Goal: Task Accomplishment & Management: Complete application form

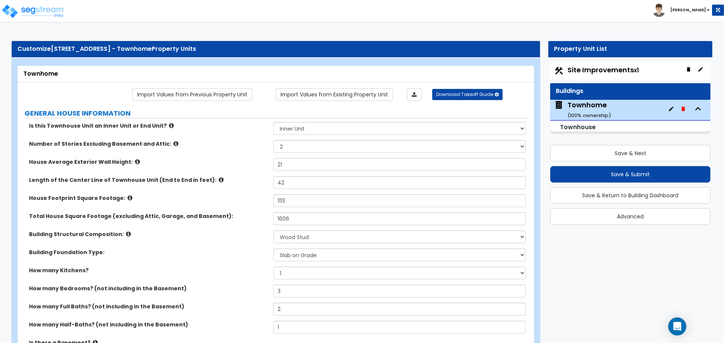
select select "1"
select select "2"
select select "7"
select select "2"
select select "1"
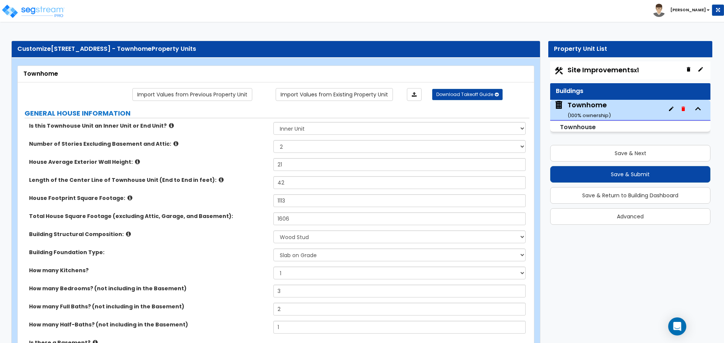
select select "2"
select select "3"
select select "7"
select select "4"
select select "3"
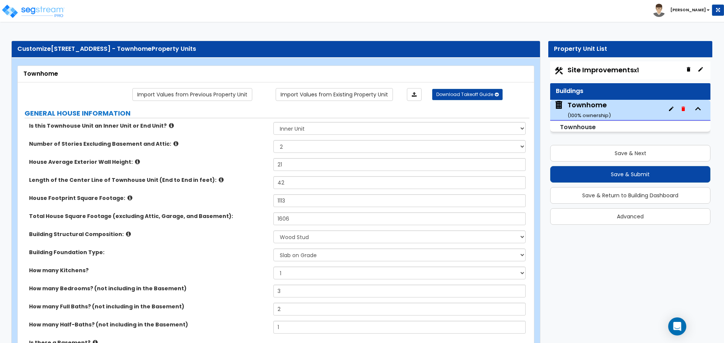
select select "1"
select select "2"
select select "1"
select select "2"
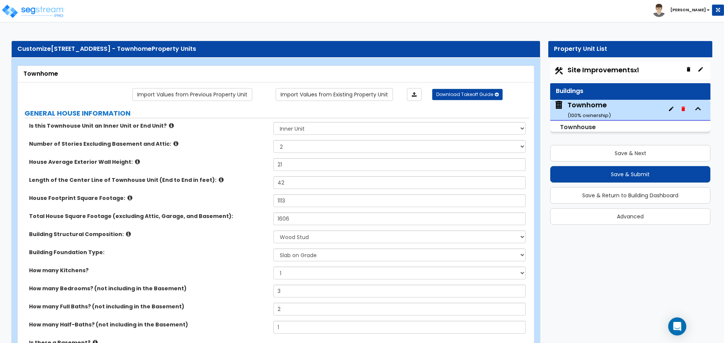
select select "5"
select select "1"
select select "2"
select select "1"
select select "2"
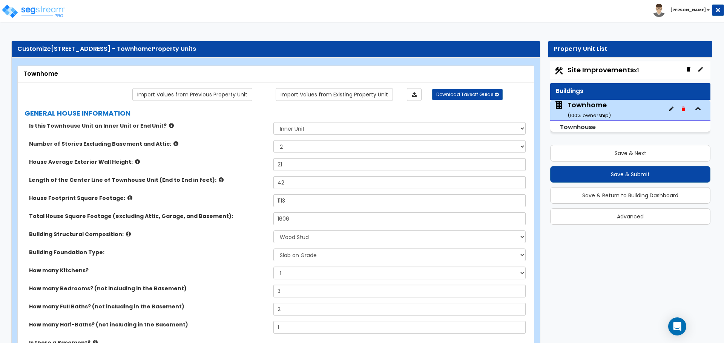
select select "1"
select select "5"
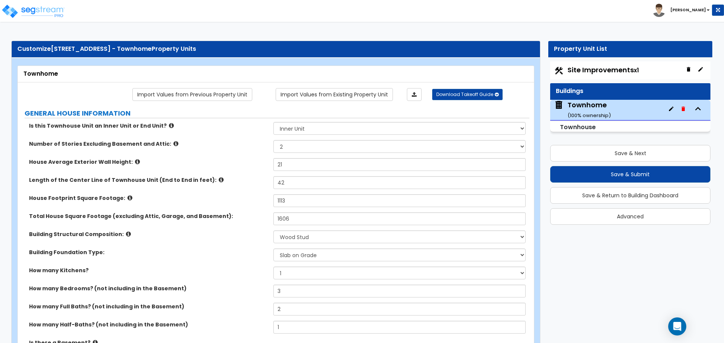
select select "5"
select select "1"
select select "3"
select select "1"
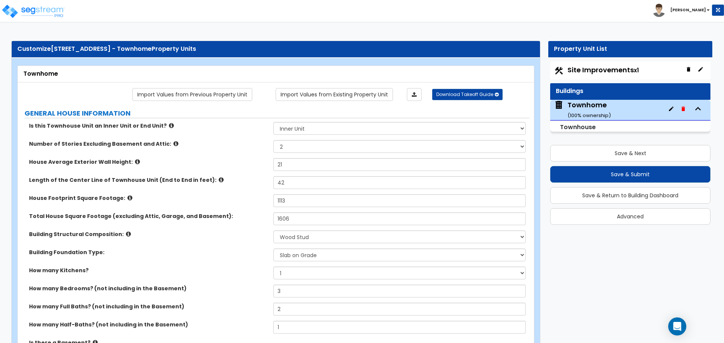
select select "1"
select select "5"
select select "2"
select select "3"
select select "6"
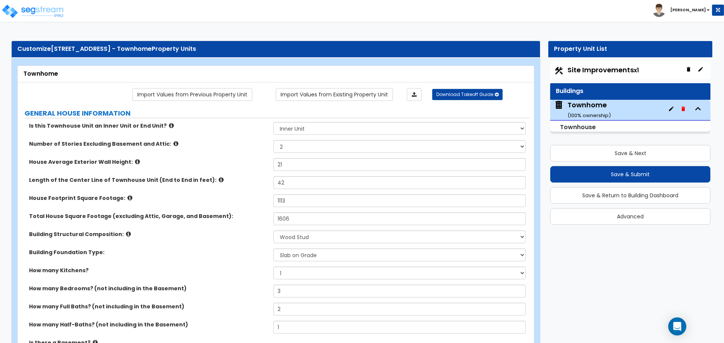
select select "1"
select select "2"
select select "1"
select select "3"
select select "6"
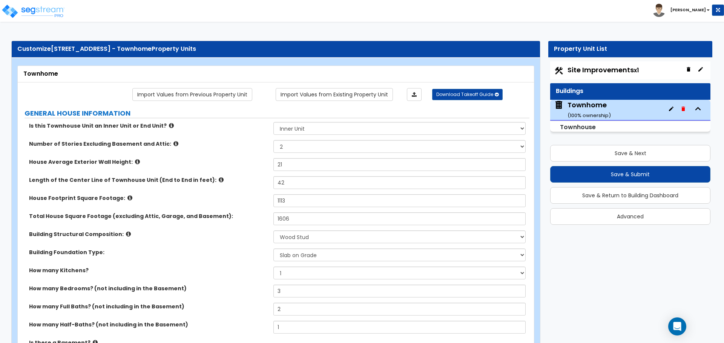
select select "1"
select select "2"
select select "3"
select select "2"
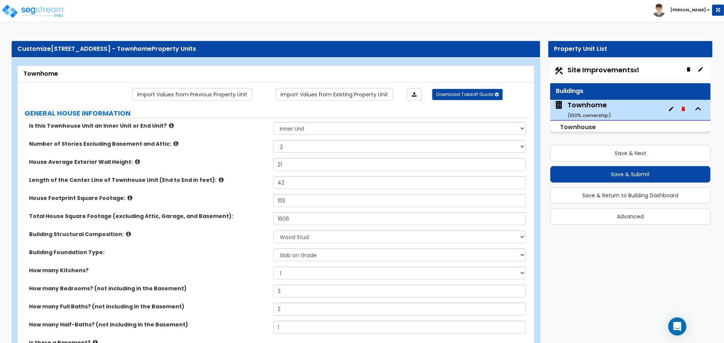
select select "1"
select select "2"
select select "1"
select select "2"
select select "1"
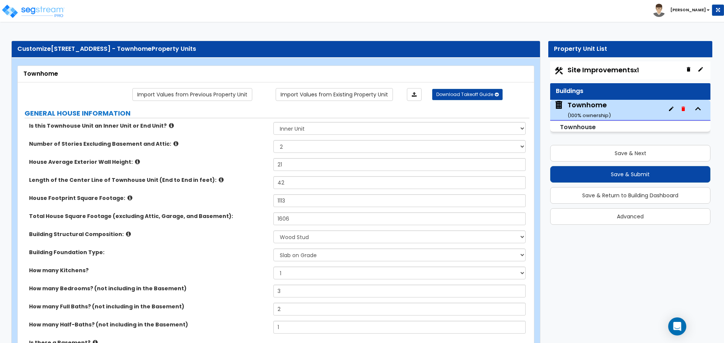
select select "2"
select select "5"
select select "1"
select select "2"
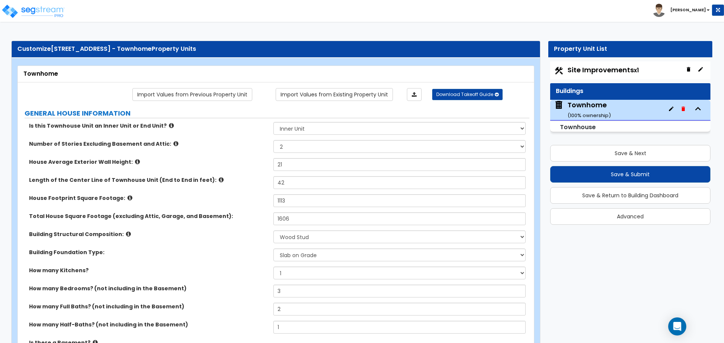
select select "2"
select select "3"
select select "6"
select select "2"
select select "6"
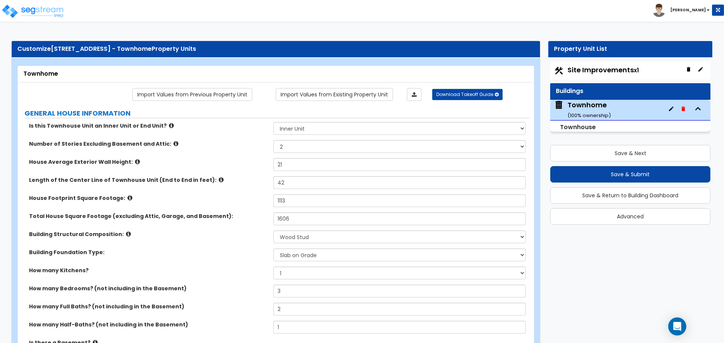
select select "3"
select select "1"
select select "2"
select select "1"
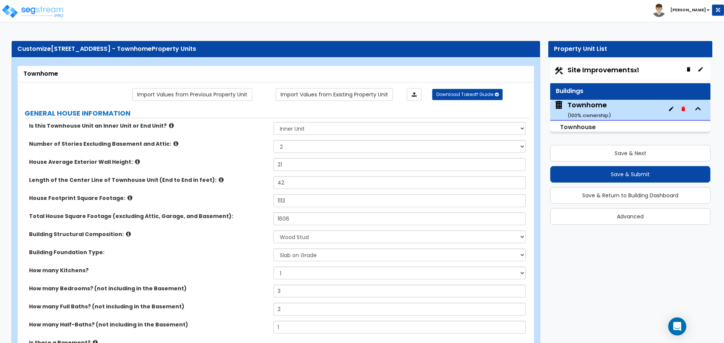
select select "1"
select select "2"
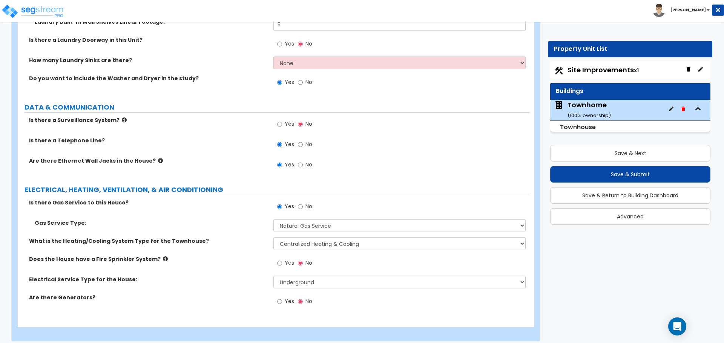
scroll to position [3832, 0]
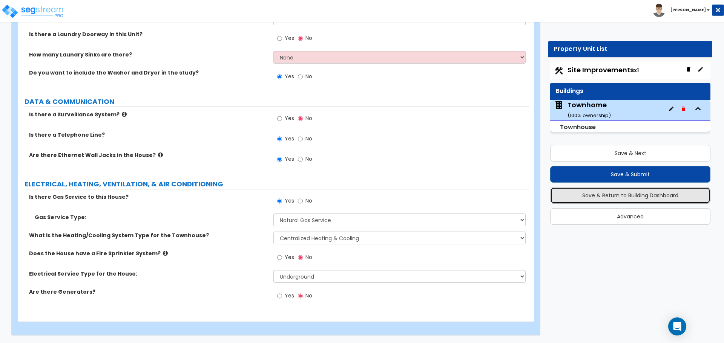
click at [615, 195] on button "Save & Return to Building Dashboard" at bounding box center [630, 195] width 160 height 17
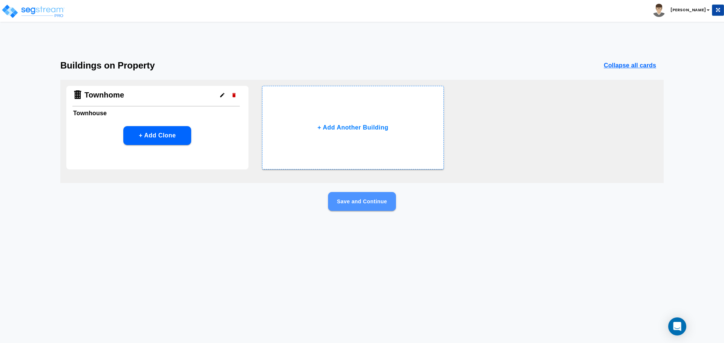
click at [391, 202] on button "Save and Continue" at bounding box center [362, 201] width 68 height 19
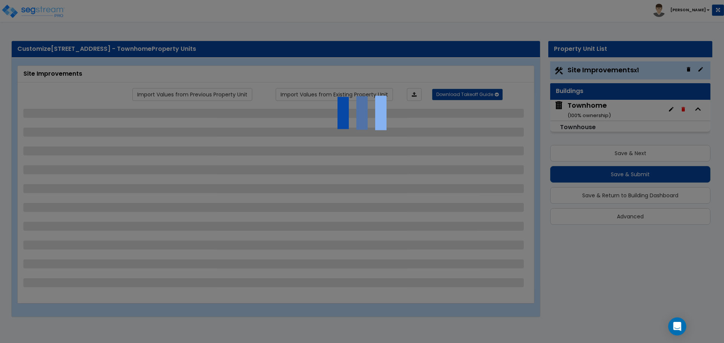
select select "1"
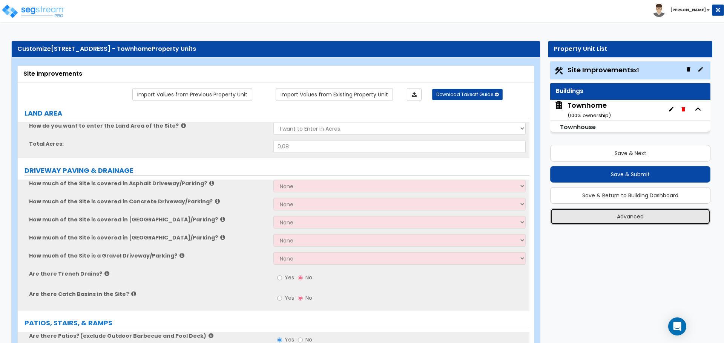
click at [654, 218] on button "Advanced" at bounding box center [630, 216] width 160 height 17
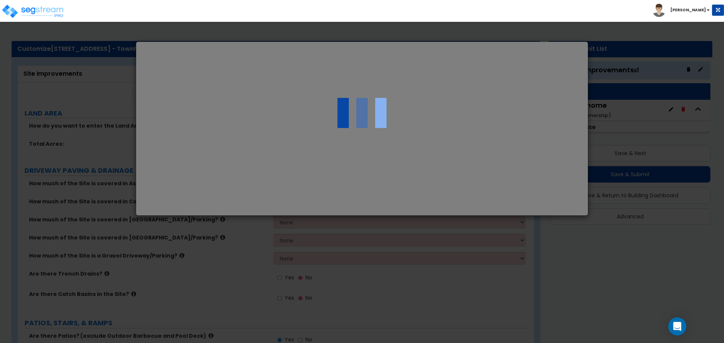
select select "UT"
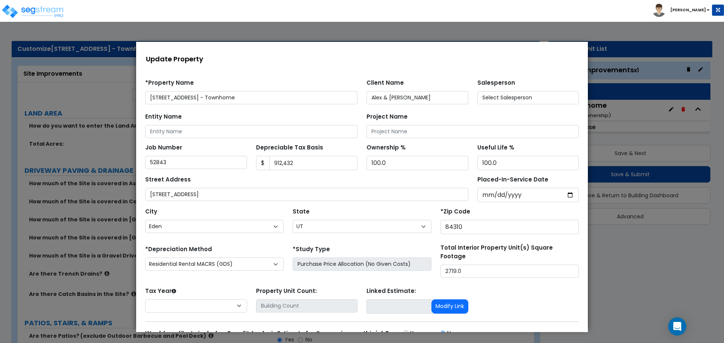
select select "2024"
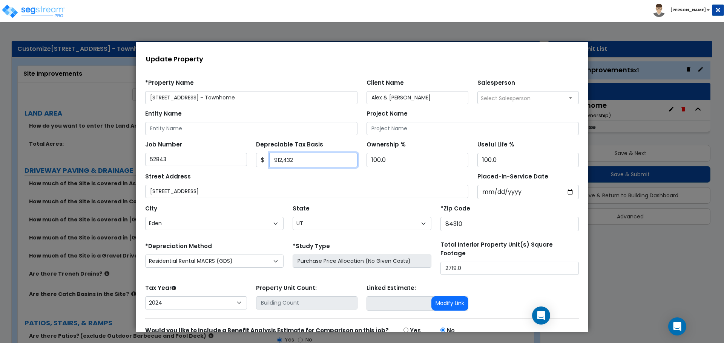
drag, startPoint x: 303, startPoint y: 163, endPoint x: 275, endPoint y: 163, distance: 28.3
click at [275, 163] on input "912,432" at bounding box center [313, 160] width 89 height 14
click at [279, 162] on input "912,432" at bounding box center [313, 160] width 89 height 14
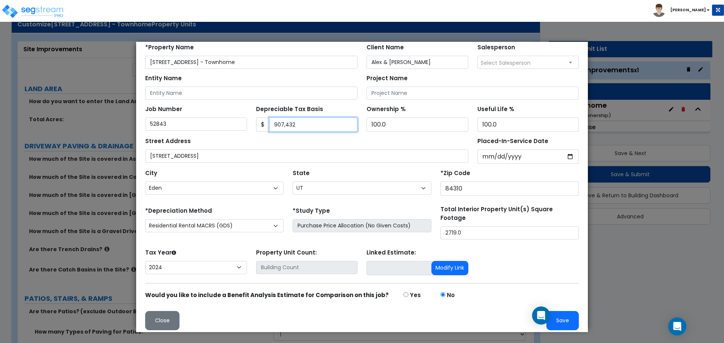
scroll to position [38, 0]
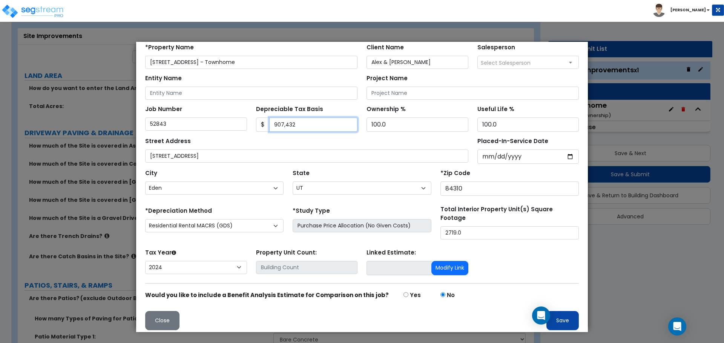
type input "907,432"
click at [559, 316] on button "Save" at bounding box center [562, 320] width 32 height 19
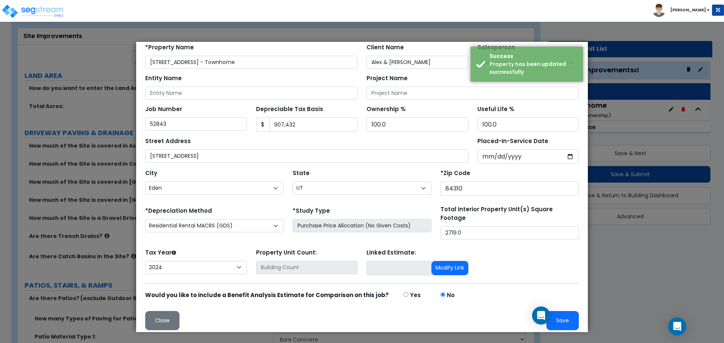
scroll to position [0, 0]
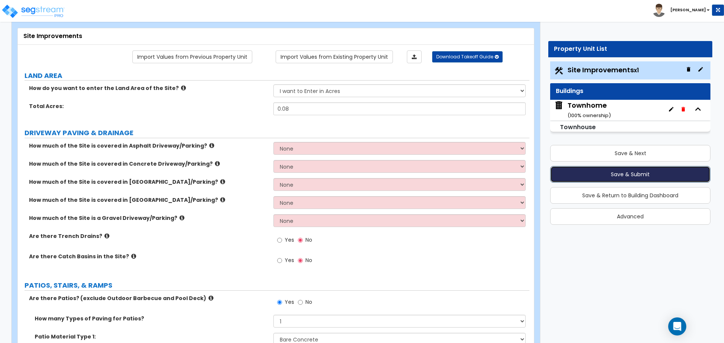
click at [652, 176] on button "Save & Submit" at bounding box center [630, 174] width 160 height 17
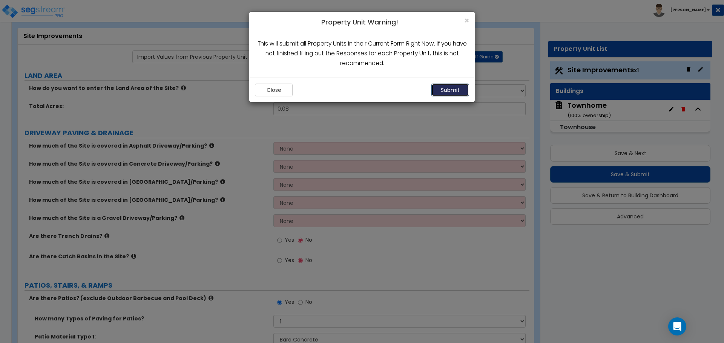
click at [448, 90] on button "Submit" at bounding box center [450, 90] width 38 height 13
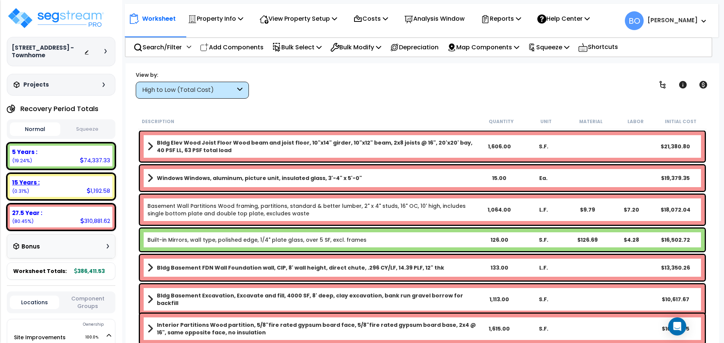
click at [67, 186] on div "15 Years :" at bounding box center [61, 183] width 98 height 8
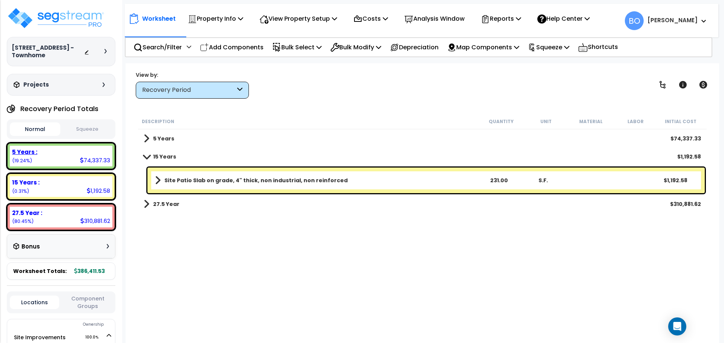
click at [63, 155] on div "5 Years :" at bounding box center [61, 152] width 98 height 8
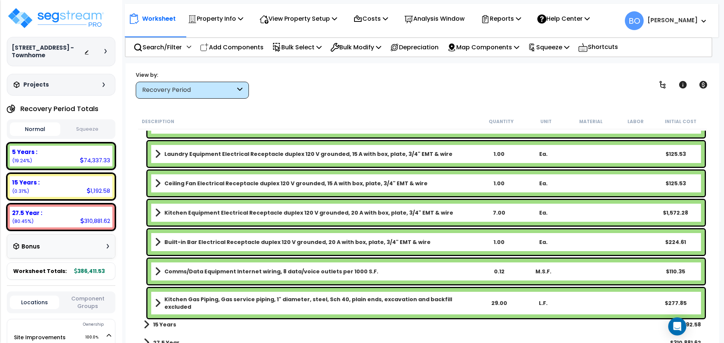
scroll to position [1380, 0]
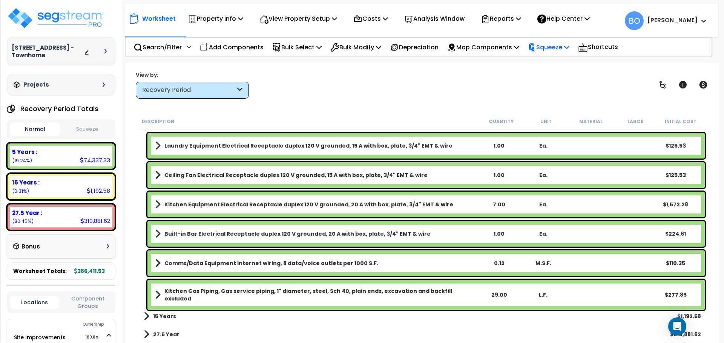
click at [559, 47] on p "Squeeze" at bounding box center [548, 47] width 41 height 10
click at [561, 63] on link "Squeeze" at bounding box center [561, 64] width 75 height 15
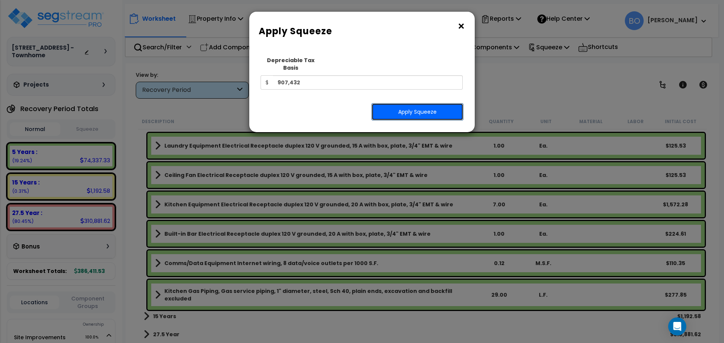
click at [429, 106] on button "Apply Squeeze" at bounding box center [417, 111] width 92 height 17
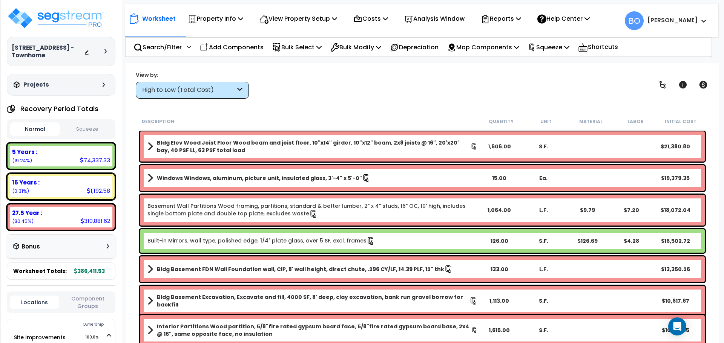
click at [90, 130] on button "Squeeze" at bounding box center [87, 129] width 51 height 13
click at [521, 18] on icon at bounding box center [518, 18] width 5 height 6
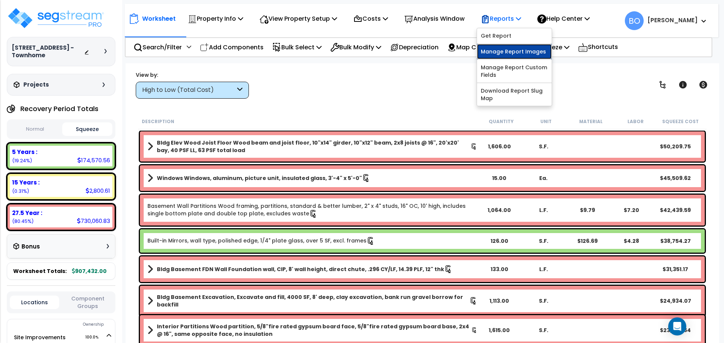
click at [520, 55] on link "Manage Report Images" at bounding box center [514, 51] width 75 height 15
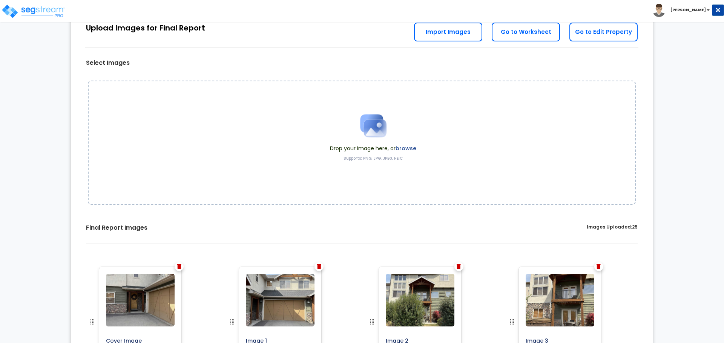
scroll to position [188, 0]
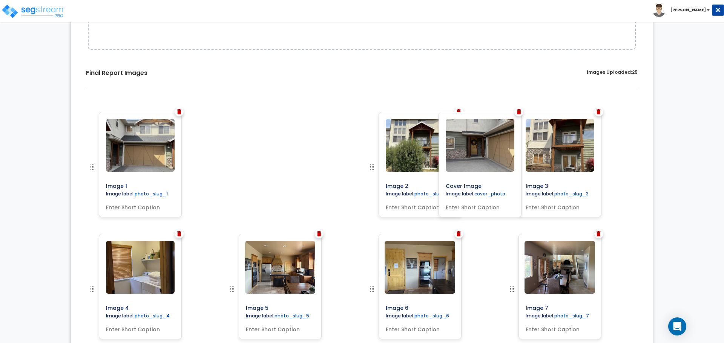
drag, startPoint x: 93, startPoint y: 167, endPoint x: 433, endPoint y: 165, distance: 339.6
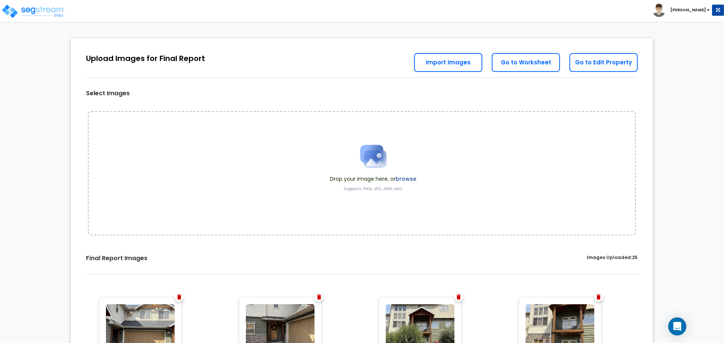
scroll to position [0, 0]
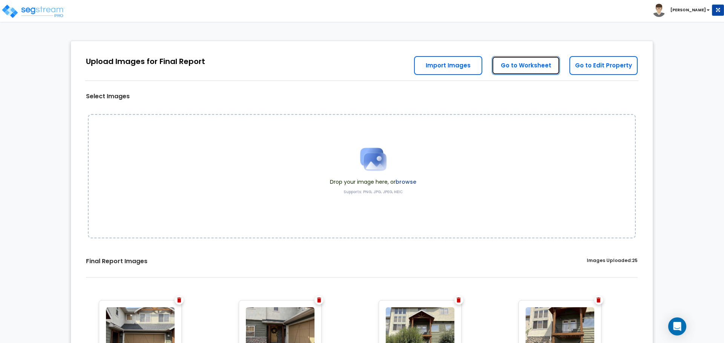
click at [530, 65] on link "Go to Worksheet" at bounding box center [526, 65] width 68 height 19
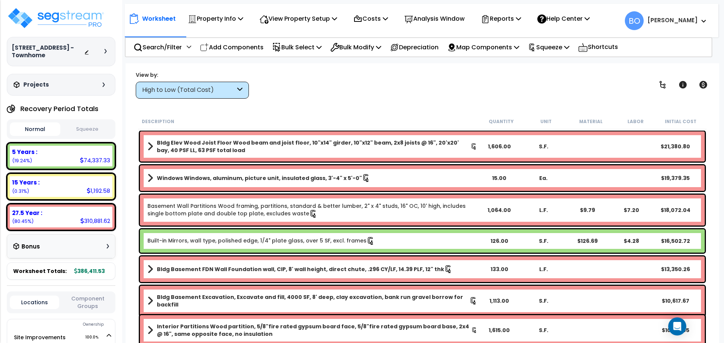
click at [91, 129] on button "Squeeze" at bounding box center [87, 129] width 51 height 13
click at [517, 20] on p "Reports" at bounding box center [501, 19] width 40 height 10
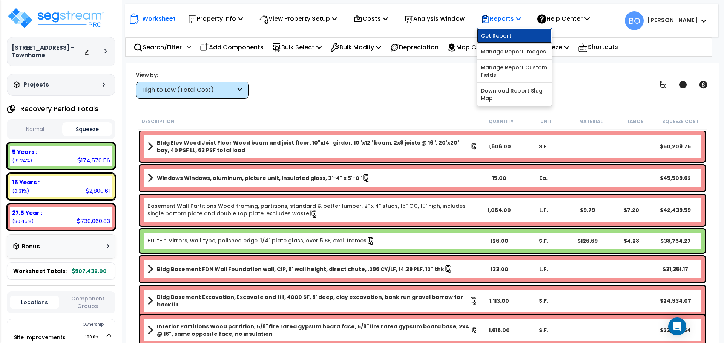
click at [512, 35] on link "Get Report" at bounding box center [514, 35] width 75 height 15
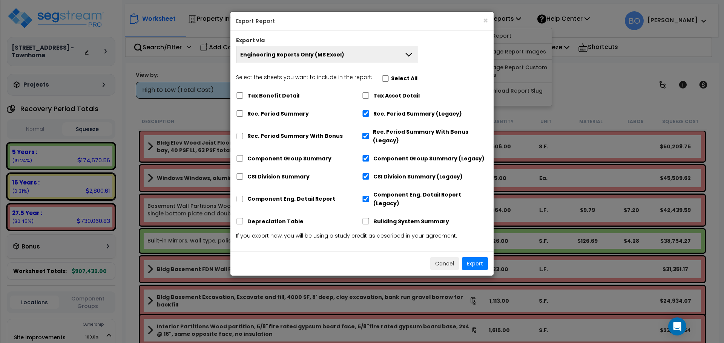
click at [289, 112] on label "Rec. Period Summary" at bounding box center [277, 114] width 61 height 9
click at [244, 112] on input "Rec. Period Summary" at bounding box center [240, 113] width 8 height 6
checkbox input "true"
checkbox input "false"
click at [285, 160] on label "Component Group Summary" at bounding box center [289, 159] width 84 height 9
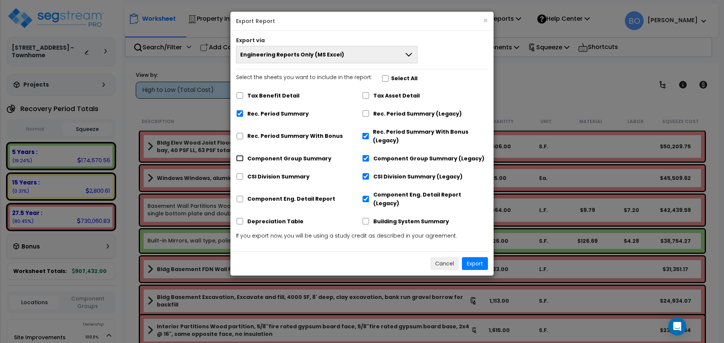
click at [244, 160] on input "Component Group Summary" at bounding box center [240, 158] width 8 height 6
checkbox input "true"
checkbox input "false"
click at [283, 177] on label "CSI Division Summary" at bounding box center [278, 177] width 62 height 9
click at [244, 177] on input "CSI Division Summary" at bounding box center [240, 176] width 8 height 6
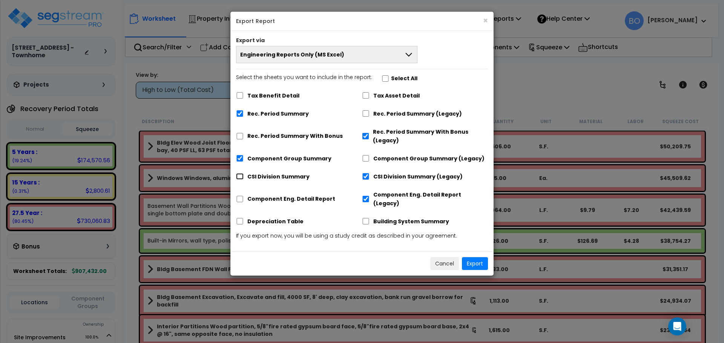
checkbox input "true"
checkbox input "false"
click at [283, 196] on label "Component Eng. Detail Report" at bounding box center [291, 199] width 88 height 9
click at [244, 196] on input "Component Eng. Detail Report" at bounding box center [240, 199] width 8 height 6
checkbox input "true"
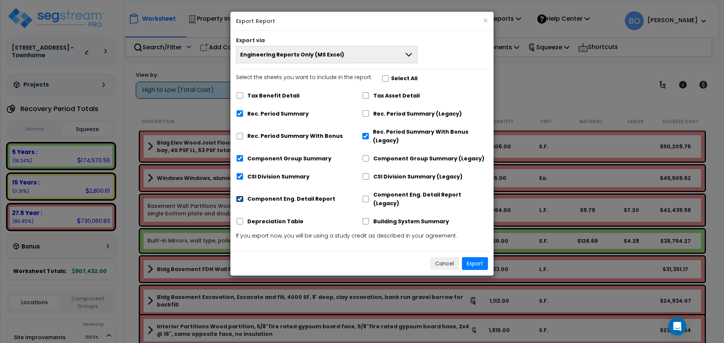
checkbox input "false"
click at [369, 217] on div "Building System Summary" at bounding box center [425, 221] width 126 height 14
click at [367, 137] on input "Rec. Period Summary With Bonus (Legacy)" at bounding box center [365, 136] width 7 height 6
checkbox input "false"
click at [366, 218] on input "Building System Summary" at bounding box center [366, 221] width 8 height 6
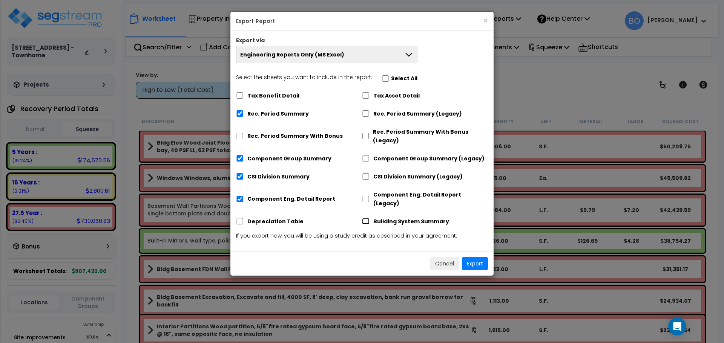
checkbox input "true"
click at [407, 52] on icon at bounding box center [408, 54] width 9 height 9
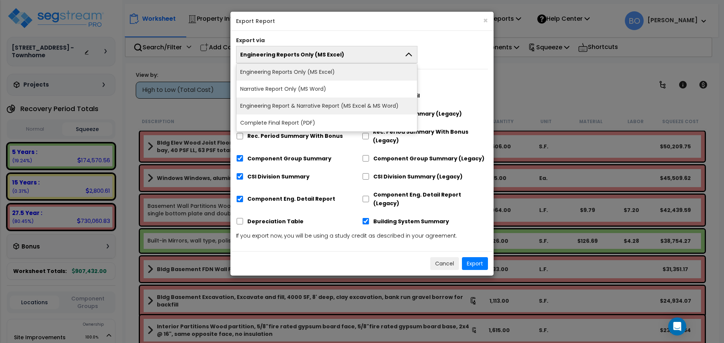
click at [361, 106] on li "Engineering Report & Narrative Report (MS Excel & MS Word)" at bounding box center [326, 106] width 181 height 17
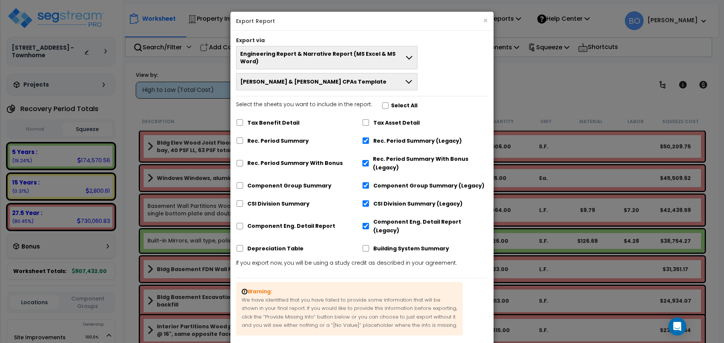
click at [410, 77] on icon at bounding box center [408, 81] width 9 height 9
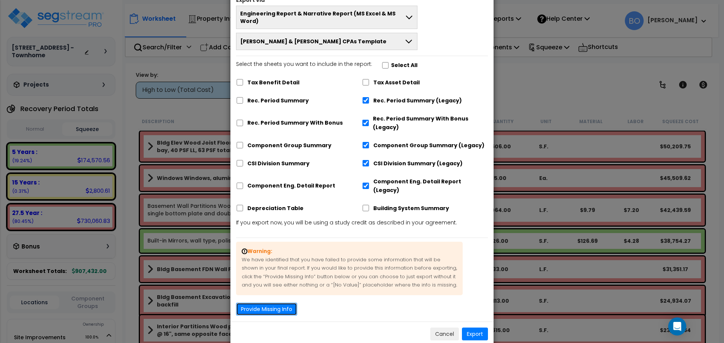
click at [288, 303] on button "Provide Missing Info" at bounding box center [266, 309] width 61 height 13
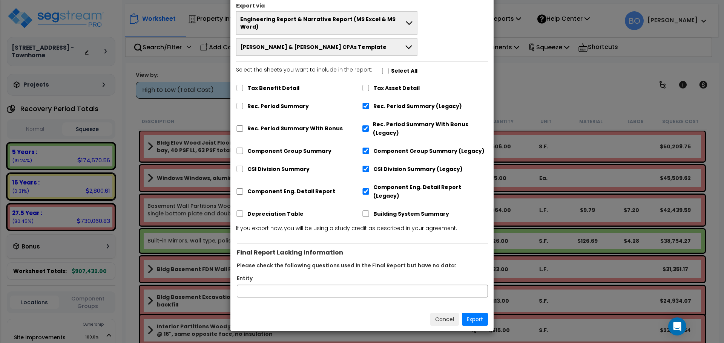
scroll to position [20, 0]
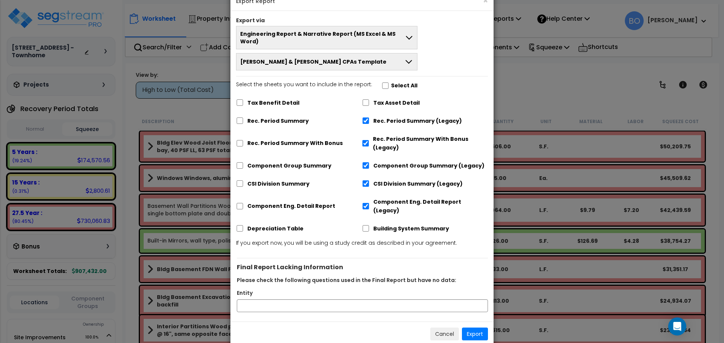
click at [277, 117] on label "Rec. Period Summary" at bounding box center [277, 121] width 61 height 9
click at [239, 118] on input "Rec. Period Summary" at bounding box center [240, 121] width 8 height 6
checkbox input "true"
checkbox input "false"
click at [239, 140] on input "Rec. Period Summary With Bonus" at bounding box center [240, 143] width 8 height 6
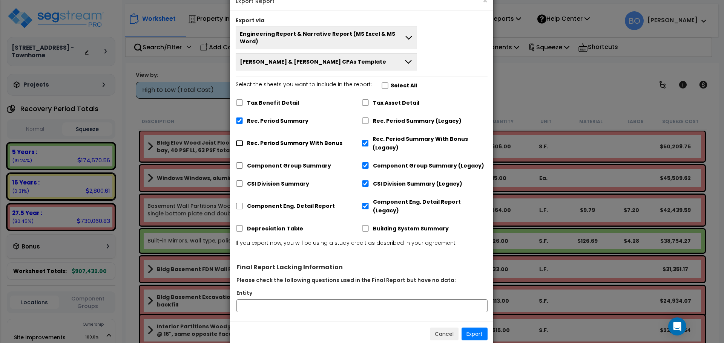
checkbox input "true"
checkbox input "false"
click at [238, 162] on input "Component Group Summary" at bounding box center [240, 165] width 8 height 6
checkbox input "true"
checkbox input "false"
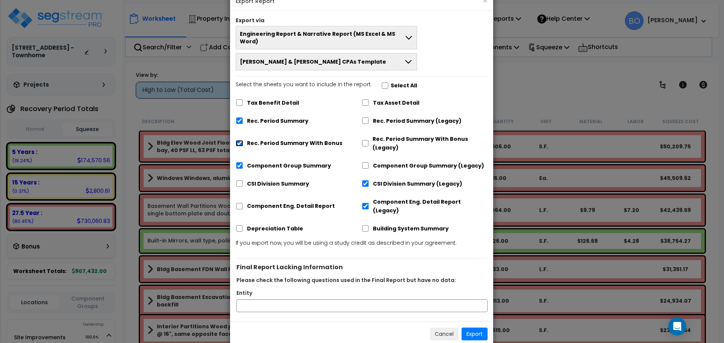
click at [241, 140] on input "Rec. Period Summary With Bonus" at bounding box center [240, 143] width 8 height 6
checkbox input "false"
click at [239, 181] on input "CSI Division Summary" at bounding box center [240, 184] width 8 height 6
checkbox input "true"
checkbox input "false"
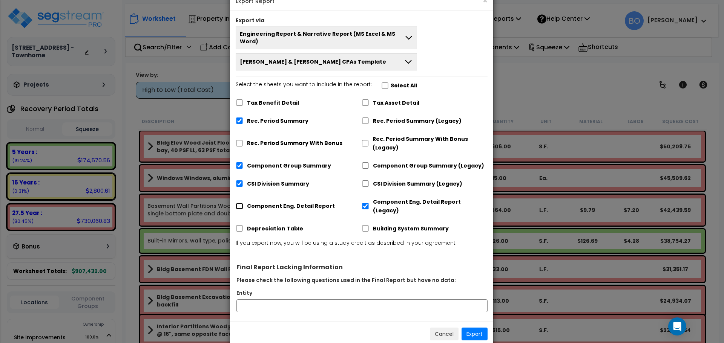
click at [239, 203] on input "Component Eng. Detail Report" at bounding box center [240, 206] width 8 height 6
checkbox input "true"
checkbox input "false"
click at [365, 225] on input "Building System Summary" at bounding box center [365, 228] width 8 height 6
checkbox input "true"
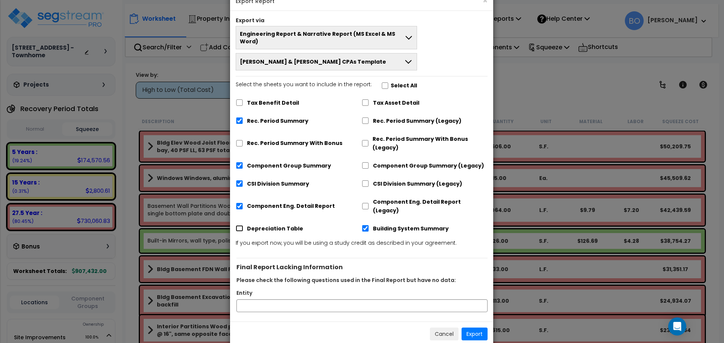
click at [239, 225] on input "Depreciation Table" at bounding box center [240, 228] width 8 height 6
checkbox input "true"
click at [475, 328] on button "Export" at bounding box center [474, 334] width 26 height 13
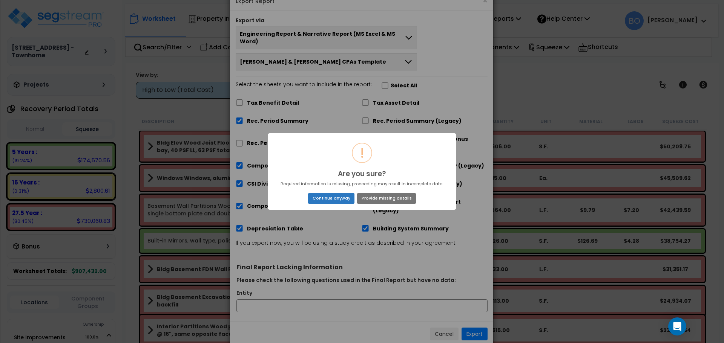
click at [341, 198] on button "Continue anyway" at bounding box center [331, 198] width 46 height 11
